Goal: Check status: Check status

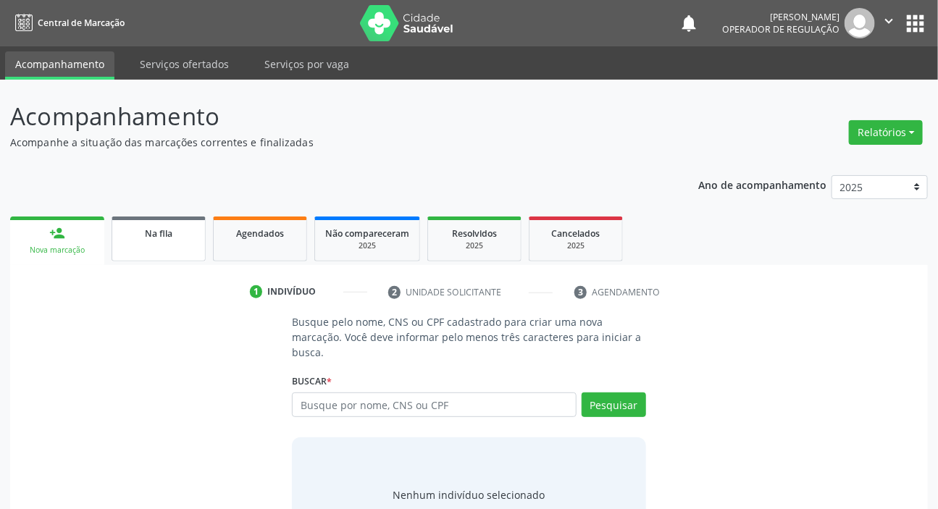
click at [175, 229] on div "Na fila" at bounding box center [158, 232] width 72 height 15
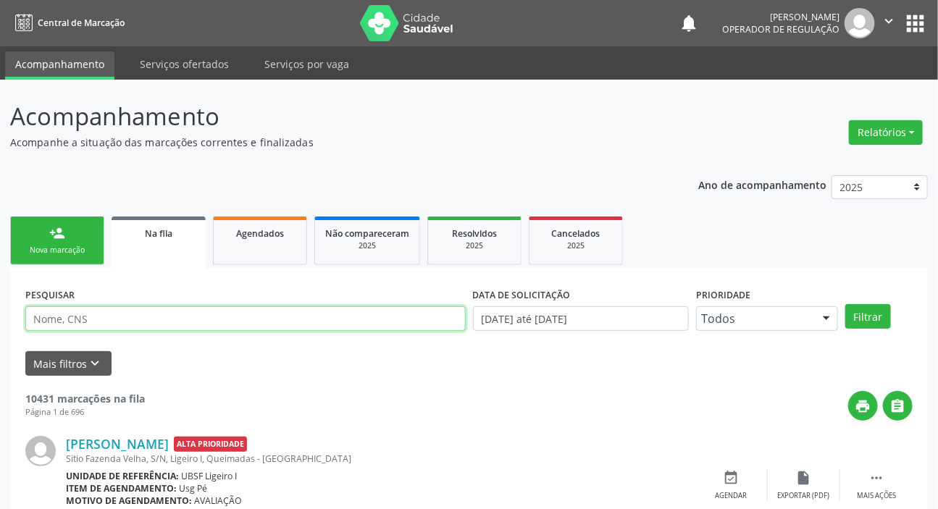
click at [332, 308] on input "text" at bounding box center [245, 318] width 440 height 25
paste input "709 6076 7200 6471"
click at [845, 304] on button "Filtrar" at bounding box center [868, 316] width 46 height 25
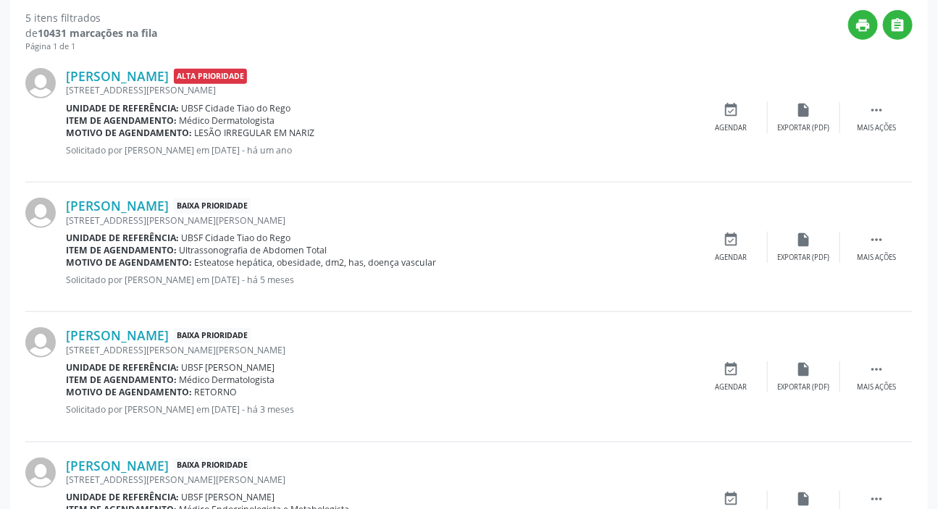
scroll to position [202, 0]
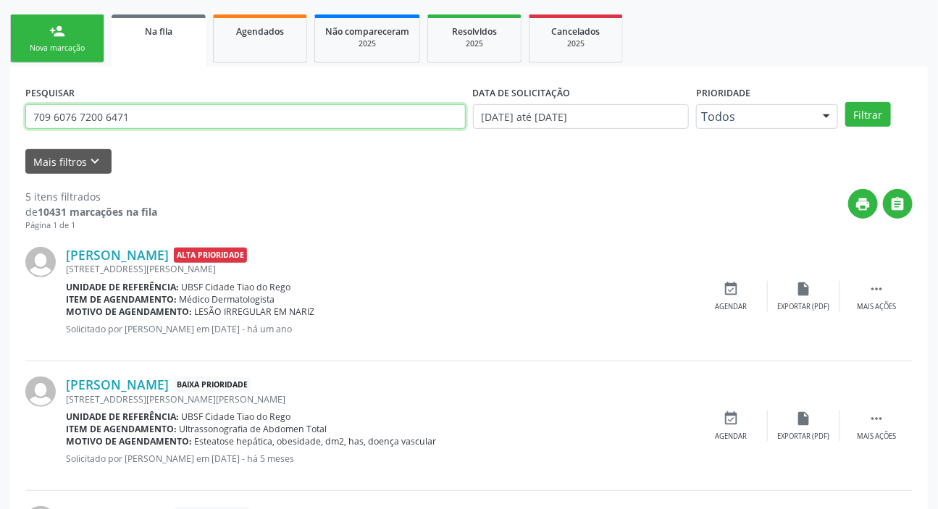
click at [204, 111] on input "709 6076 7200 6471" at bounding box center [245, 116] width 440 height 25
click at [845, 102] on button "Filtrar" at bounding box center [868, 114] width 46 height 25
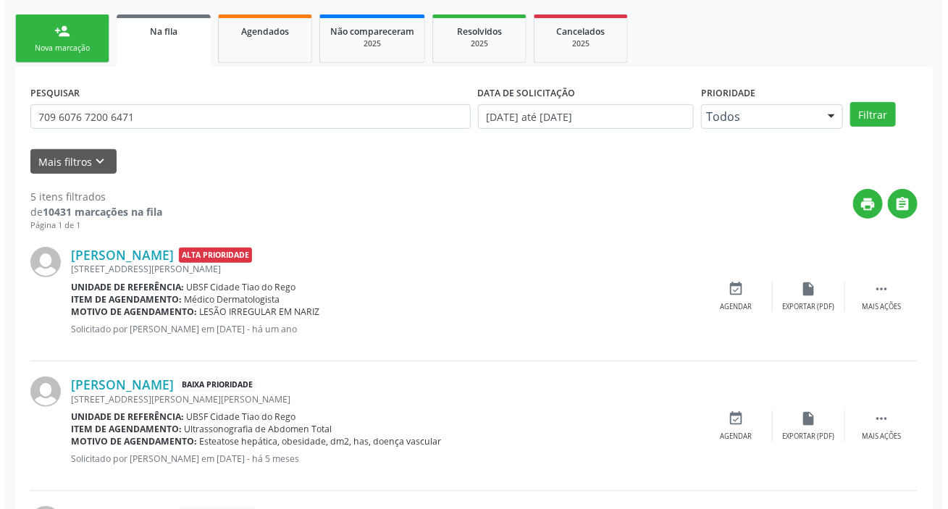
scroll to position [0, 0]
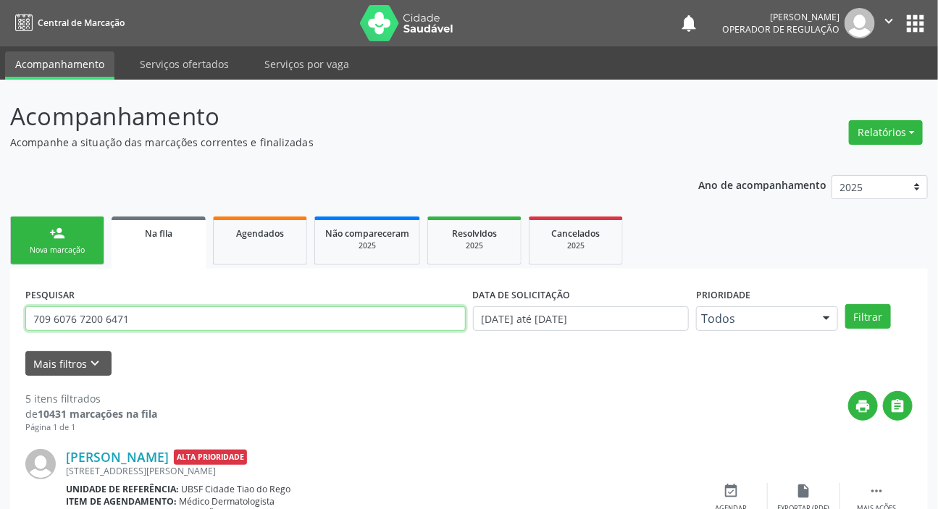
click at [190, 318] on input "709 6076 7200 6471" at bounding box center [245, 318] width 440 height 25
type input "707008884852430"
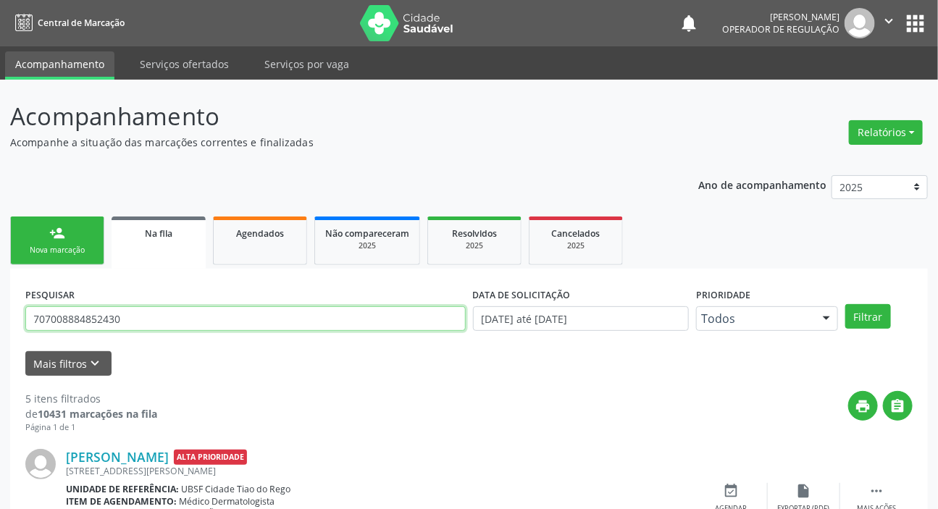
click at [845, 304] on button "Filtrar" at bounding box center [868, 316] width 46 height 25
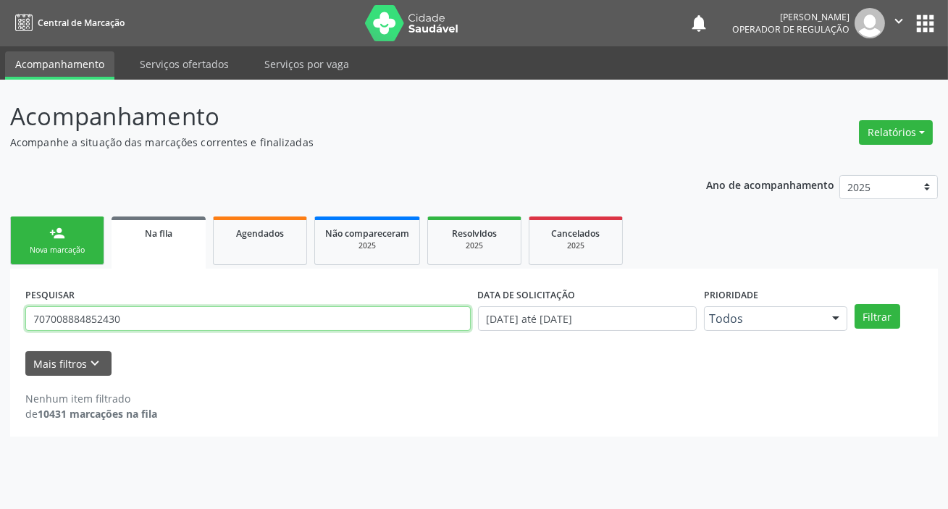
click at [186, 325] on input "707008884852430" at bounding box center [247, 318] width 445 height 25
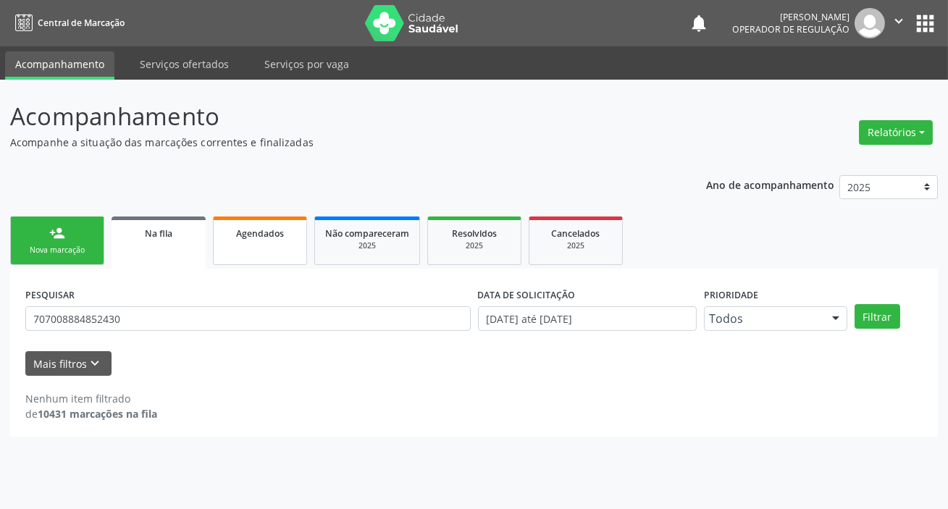
click at [257, 258] on link "Agendados" at bounding box center [260, 241] width 94 height 49
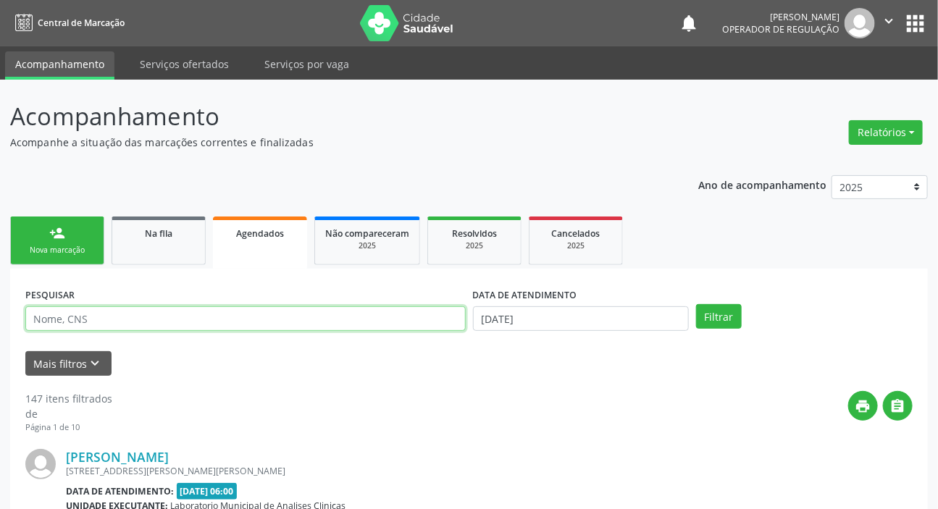
click at [206, 320] on input "text" at bounding box center [245, 318] width 440 height 25
paste input "707008884852430"
type input "707008884852430"
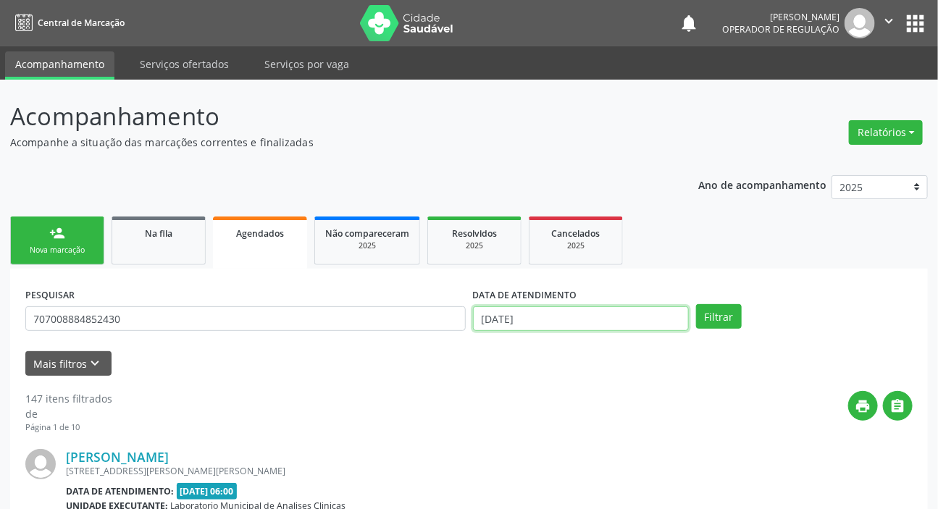
click at [542, 313] on input "[DATE]" at bounding box center [581, 318] width 217 height 25
click at [724, 319] on button "Filtrar" at bounding box center [719, 316] width 46 height 25
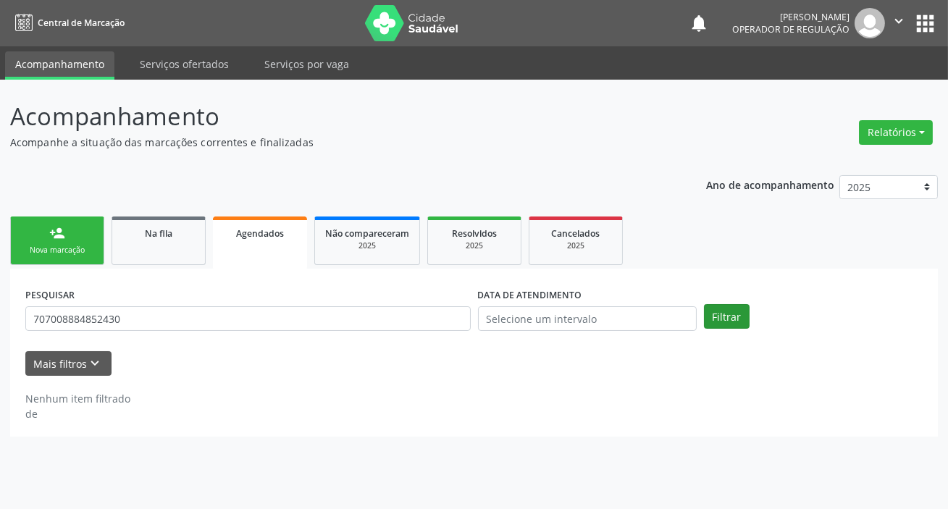
drag, startPoint x: 731, startPoint y: 295, endPoint x: 720, endPoint y: 307, distance: 16.4
click at [729, 295] on div "PESQUISAR 707008884852430 DATA DE ATENDIMENTO Filtrar" at bounding box center [474, 312] width 905 height 56
click at [720, 308] on button "Filtrar" at bounding box center [727, 316] width 46 height 25
click at [718, 327] on button "Filtrar" at bounding box center [727, 316] width 46 height 25
click at [724, 330] on div "PESQUISAR 707008884852430 DATA DE ATENDIMENTO Filtrar" at bounding box center [474, 312] width 905 height 56
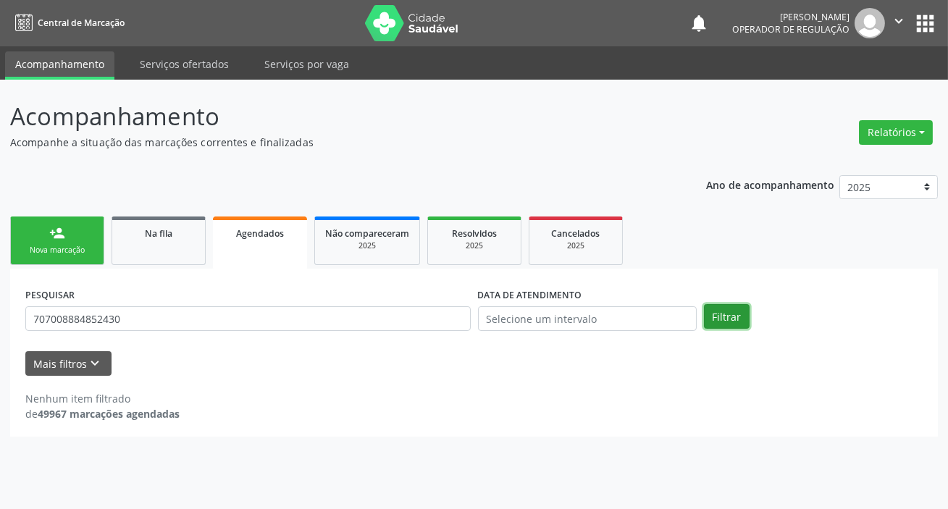
click at [727, 324] on button "Filtrar" at bounding box center [727, 316] width 46 height 25
click at [470, 247] on div "2025" at bounding box center [474, 245] width 72 height 11
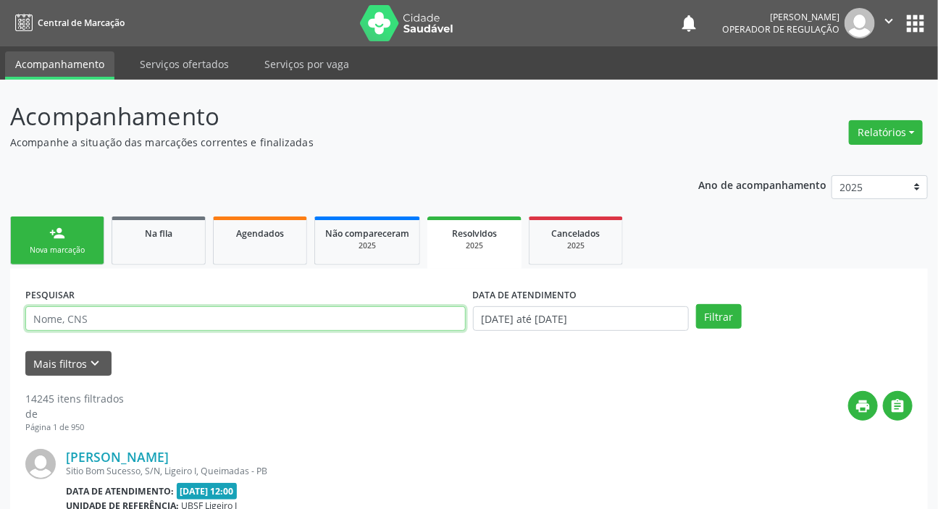
click at [363, 318] on input "text" at bounding box center [245, 318] width 440 height 25
paste input "707008884852430"
type input "707008884852430"
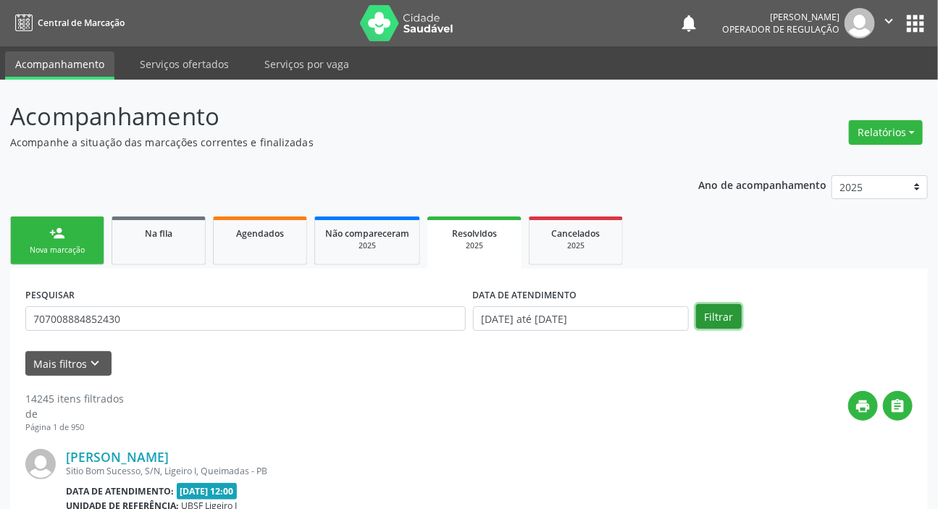
click at [729, 319] on button "Filtrar" at bounding box center [719, 316] width 46 height 25
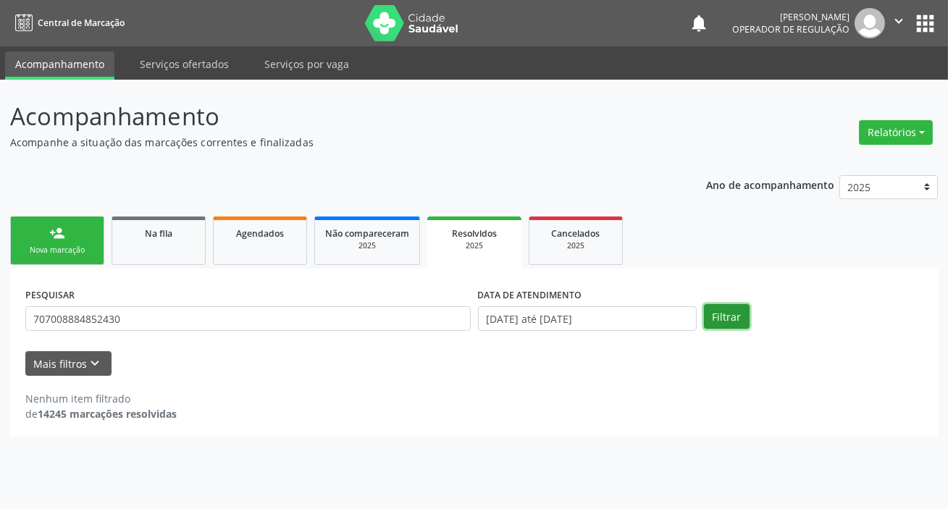
click at [719, 323] on button "Filtrar" at bounding box center [727, 316] width 46 height 25
click at [378, 253] on link "Não compareceram 2025" at bounding box center [367, 241] width 106 height 49
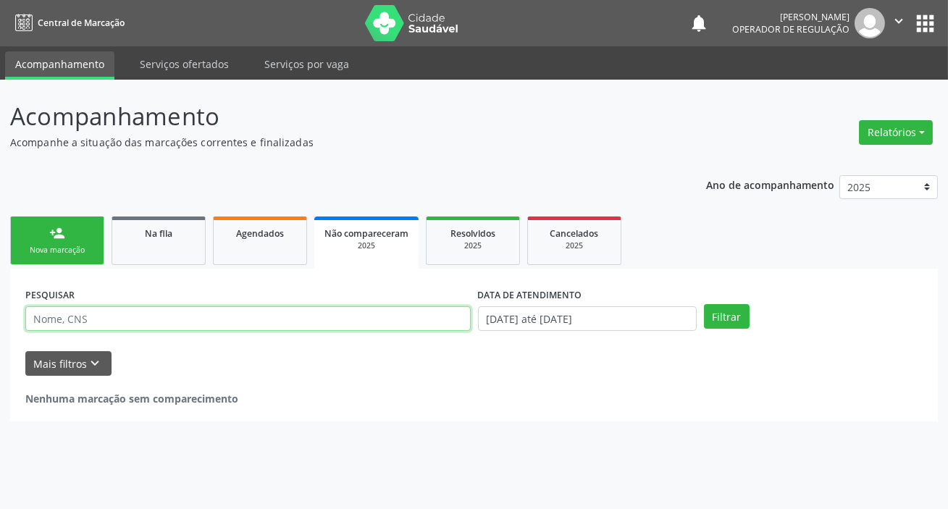
click at [165, 313] on input "text" at bounding box center [247, 318] width 445 height 25
paste input "707008884852430"
type input "707008884852430"
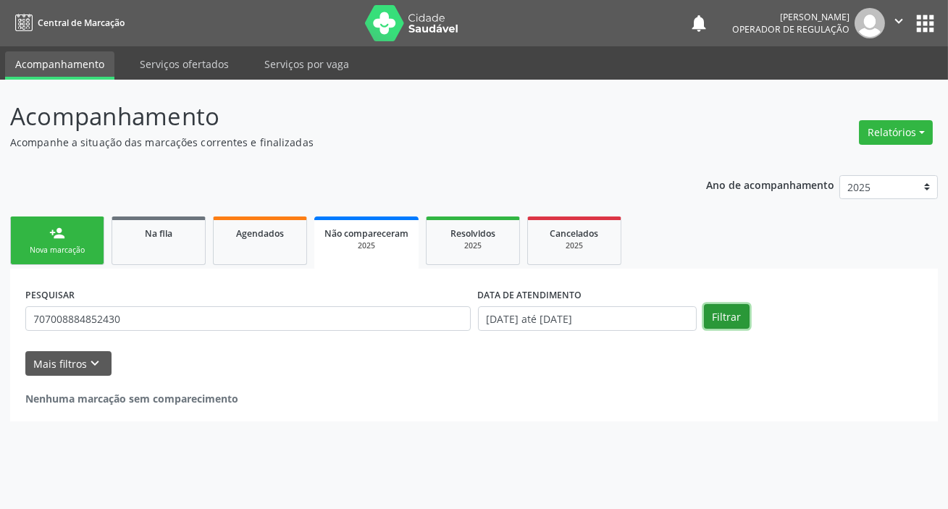
click at [719, 308] on button "Filtrar" at bounding box center [727, 316] width 46 height 25
click at [268, 240] on link "Agendados" at bounding box center [260, 241] width 94 height 49
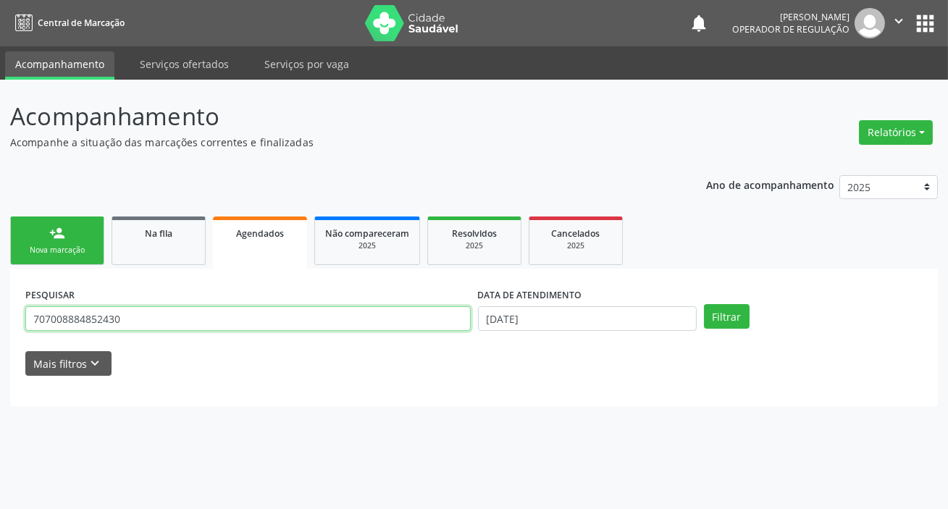
click at [185, 330] on input "707008884852430" at bounding box center [247, 318] width 445 height 25
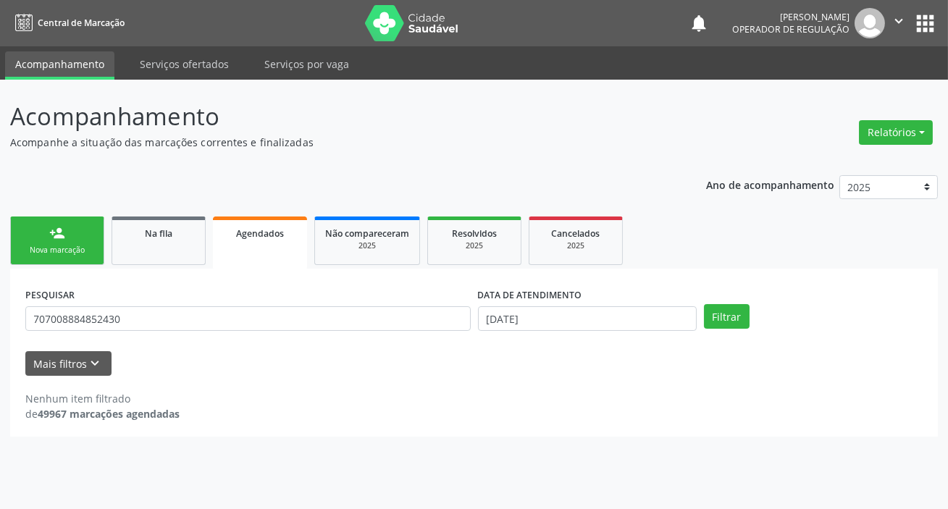
click at [583, 335] on div "DATA DE ATENDIMENTO [DATE]" at bounding box center [587, 312] width 226 height 56
drag, startPoint x: 587, startPoint y: 336, endPoint x: 594, endPoint y: 339, distance: 7.8
click at [587, 337] on div "DATA DE ATENDIMENTO [DATE]" at bounding box center [587, 312] width 226 height 56
click at [602, 316] on input "[DATE]" at bounding box center [587, 318] width 219 height 25
click at [714, 318] on button "Filtrar" at bounding box center [727, 316] width 46 height 25
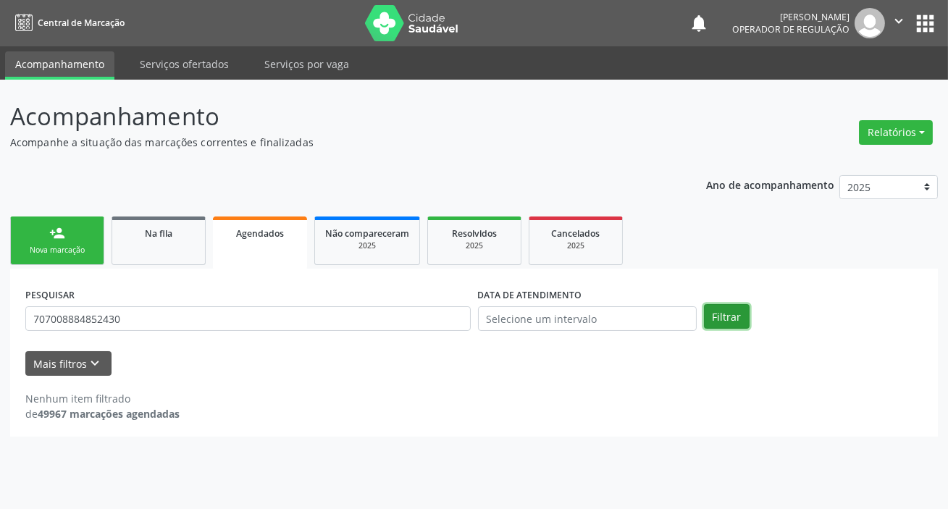
click at [714, 318] on button "Filtrar" at bounding box center [727, 316] width 46 height 25
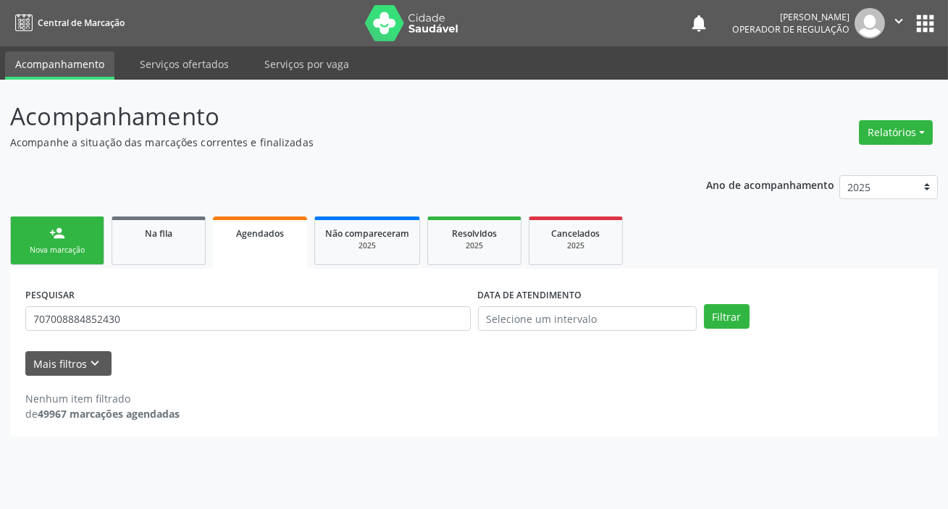
click at [936, 11] on button "apps" at bounding box center [925, 23] width 25 height 25
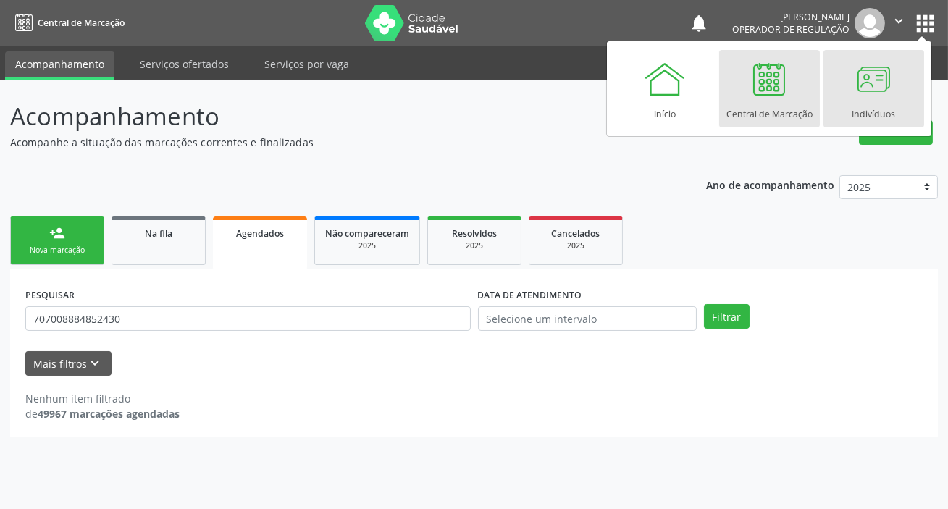
click at [871, 101] on div "Indivíduos" at bounding box center [873, 111] width 43 height 20
